Goal: Transaction & Acquisition: Purchase product/service

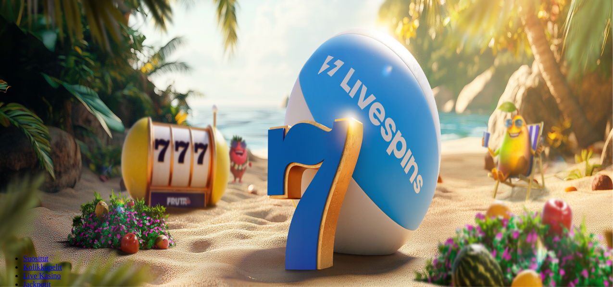
click at [55, 38] on span "Kirjaudu" at bounding box center [67, 34] width 24 height 7
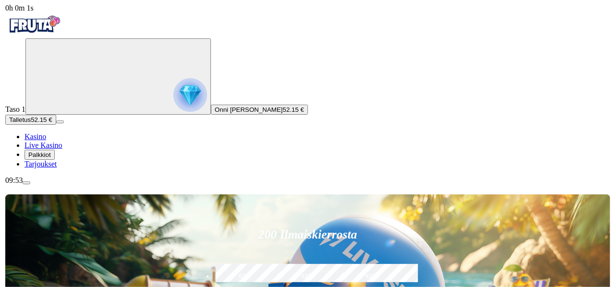
scroll to position [50, 0]
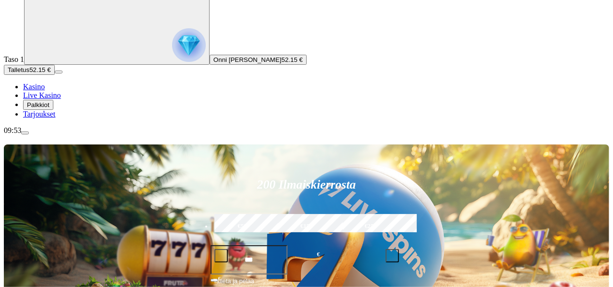
click at [49, 109] on span "Palkkiot" at bounding box center [38, 104] width 23 height 7
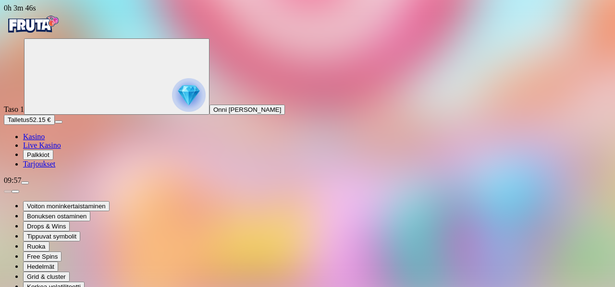
click at [61, 35] on img "Primary" at bounding box center [33, 24] width 58 height 24
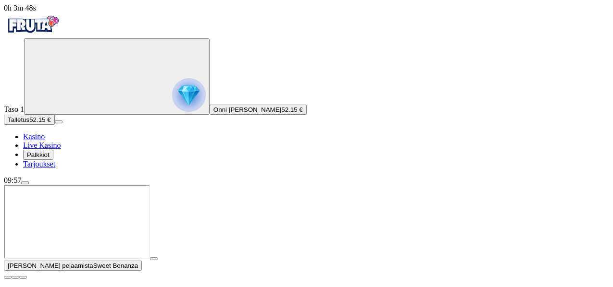
scroll to position [4, 0]
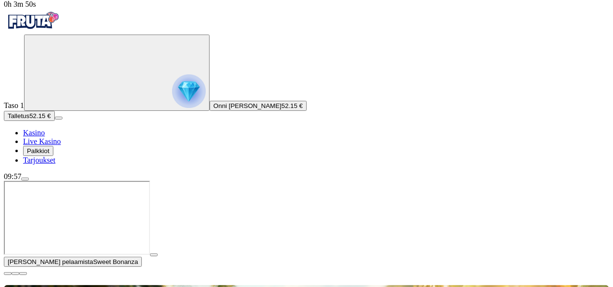
click at [8, 274] on span "close icon" at bounding box center [8, 274] width 0 height 0
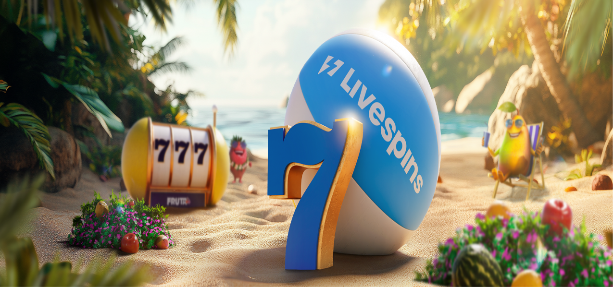
click at [32, 12] on span "0h 4m 3s" at bounding box center [18, 8] width 28 height 8
click at [62, 185] on div "0h 4m 6s Taso 1 Onni Konstantin Aaltonen 57.77 € Talletus 57.77 € Kasino Live K…" at bounding box center [306, 94] width 605 height 181
click at [66, 185] on div "09:58" at bounding box center [306, 180] width 605 height 9
click at [72, 185] on div "09:58" at bounding box center [306, 180] width 605 height 9
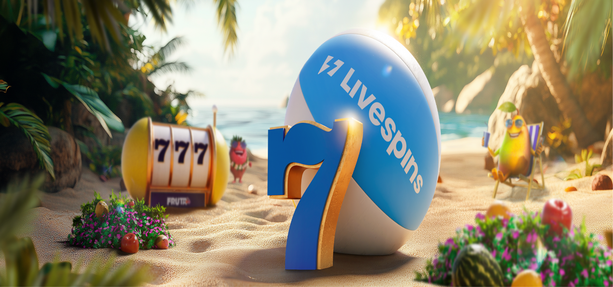
click at [72, 185] on div "09:58" at bounding box center [306, 180] width 605 height 9
click at [74, 185] on div "09:58" at bounding box center [306, 180] width 605 height 9
click at [25, 183] on span "menu icon" at bounding box center [25, 183] width 0 height 0
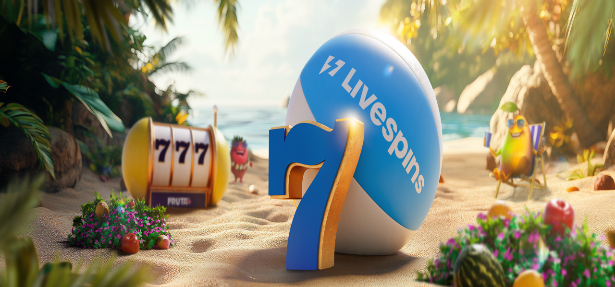
click at [12, 190] on button "button" at bounding box center [8, 191] width 8 height 3
click at [64, 185] on div "09:58" at bounding box center [307, 180] width 607 height 9
click at [66, 185] on div "09:58" at bounding box center [307, 180] width 607 height 9
click at [49, 159] on span "Palkkiot" at bounding box center [38, 154] width 23 height 7
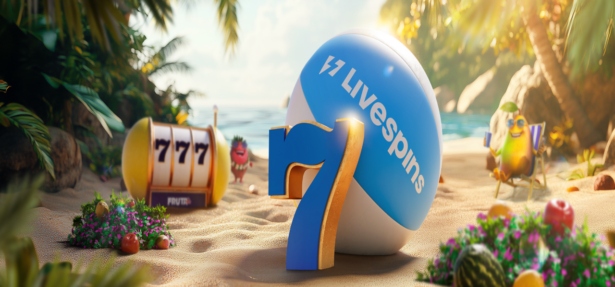
click at [68, 185] on div "09:58" at bounding box center [307, 180] width 607 height 9
click at [69, 185] on div "09:58" at bounding box center [307, 180] width 607 height 9
click at [71, 185] on div "09:58" at bounding box center [307, 180] width 607 height 9
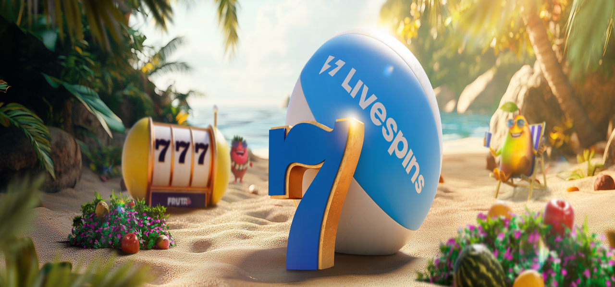
click at [71, 185] on div "09:58" at bounding box center [307, 180] width 607 height 9
click at [36, 12] on span "0h 4m 29s" at bounding box center [20, 8] width 32 height 8
click at [53, 185] on div "09:58" at bounding box center [307, 180] width 607 height 9
click at [36, 12] on span "0h 4m 30s" at bounding box center [20, 8] width 32 height 8
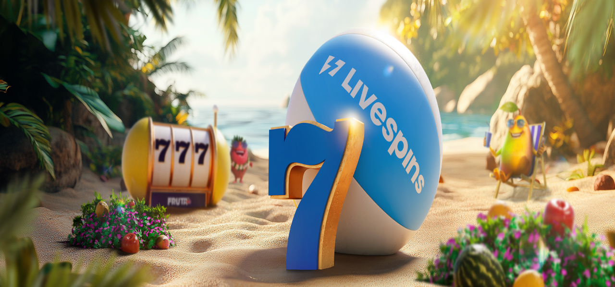
click at [36, 12] on span "0h 4m 30s" at bounding box center [20, 8] width 32 height 8
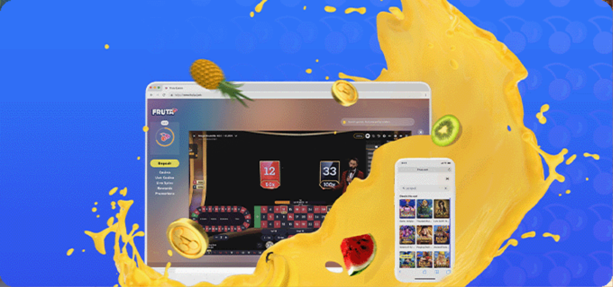
click at [32, 269] on span "Lue lisää" at bounding box center [18, 273] width 28 height 8
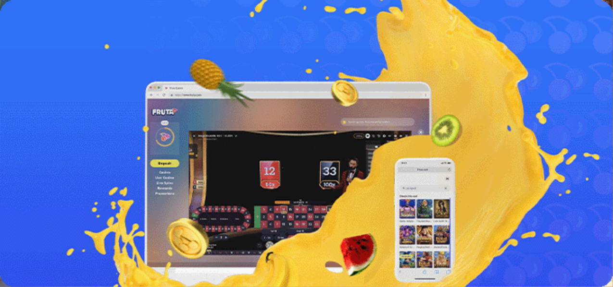
click at [32, 260] on link "Lue lisää" at bounding box center [18, 264] width 28 height 8
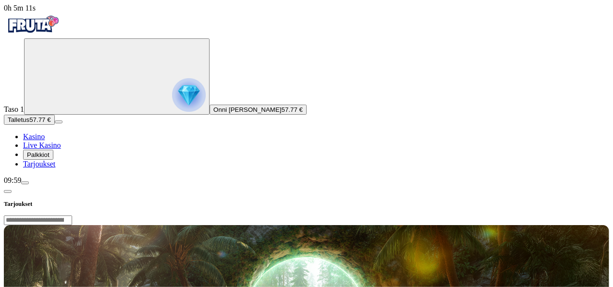
click at [8, 192] on span "chevron-left icon" at bounding box center [8, 192] width 0 height 0
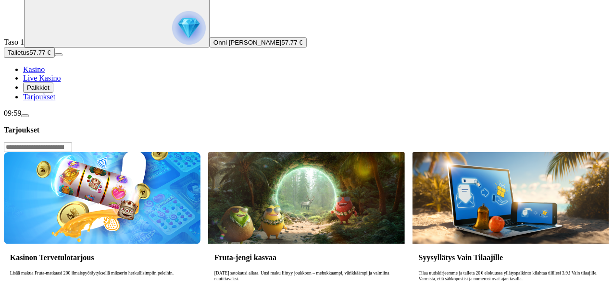
scroll to position [71, 0]
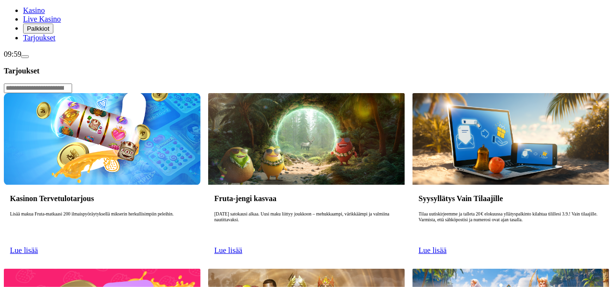
scroll to position [0, 0]
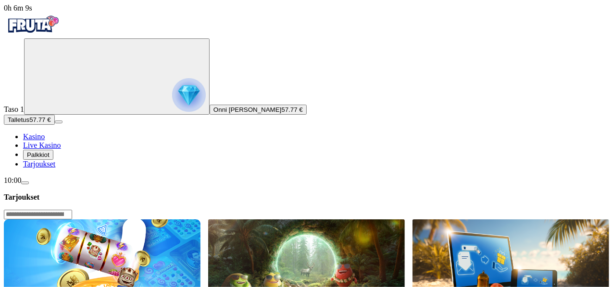
click at [25, 183] on span "menu icon" at bounding box center [25, 183] width 0 height 0
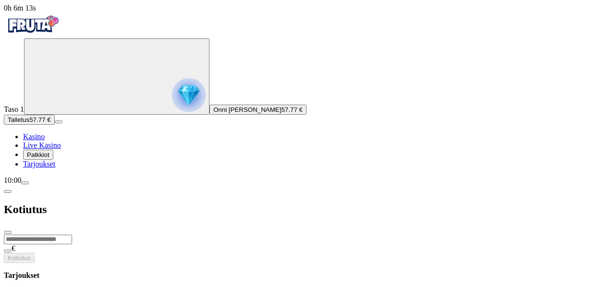
click at [72, 235] on input "number" at bounding box center [38, 240] width 68 height 10
click at [8, 233] on span "close icon" at bounding box center [8, 233] width 0 height 0
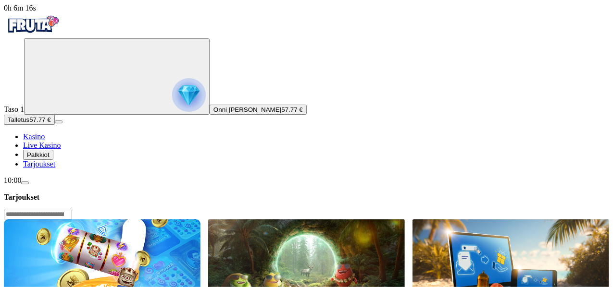
click at [61, 28] on img "Primary" at bounding box center [33, 24] width 58 height 24
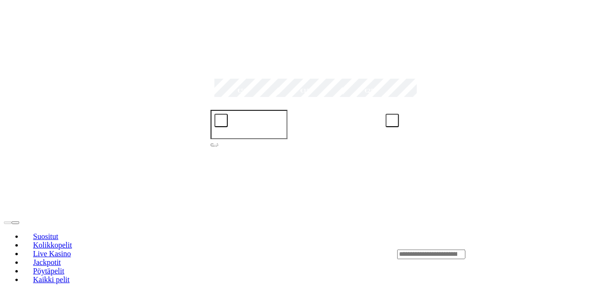
scroll to position [190, 0]
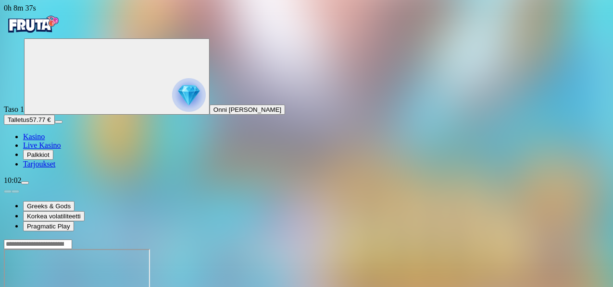
click at [56, 30] on img "Primary" at bounding box center [33, 24] width 58 height 24
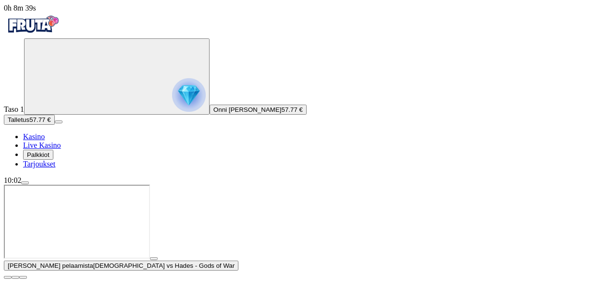
scroll to position [8, 0]
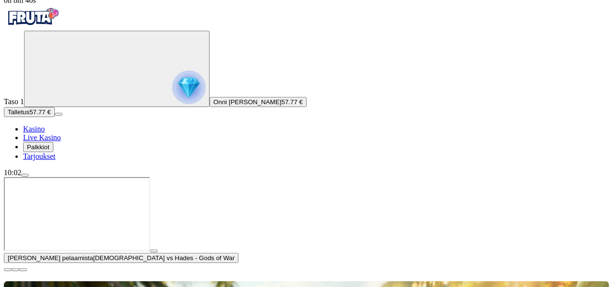
click at [8, 270] on span "close icon" at bounding box center [8, 270] width 0 height 0
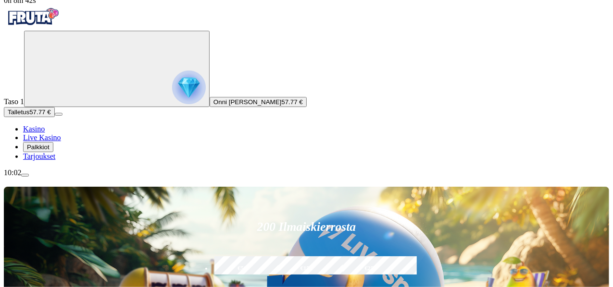
scroll to position [0, 0]
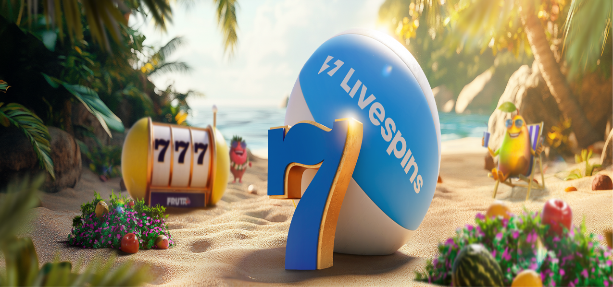
click at [55, 125] on button "Talletus 54.03 €" at bounding box center [29, 120] width 51 height 10
click at [8, 233] on span "close icon" at bounding box center [8, 233] width 0 height 0
click at [25, 183] on span "menu icon" at bounding box center [25, 183] width 0 height 0
click at [72, 235] on input "number" at bounding box center [38, 240] width 68 height 10
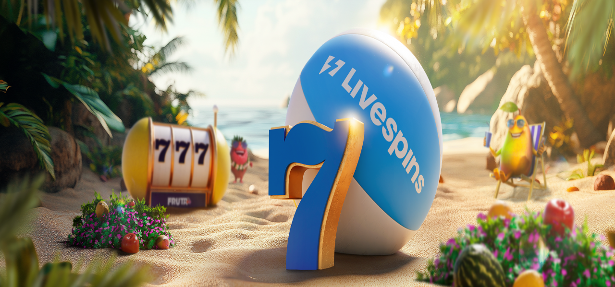
type input "**"
click at [4, 253] on button "Kotiutus" at bounding box center [19, 258] width 31 height 10
click at [8, 233] on span "close icon" at bounding box center [8, 233] width 0 height 0
